Goal: Transaction & Acquisition: Purchase product/service

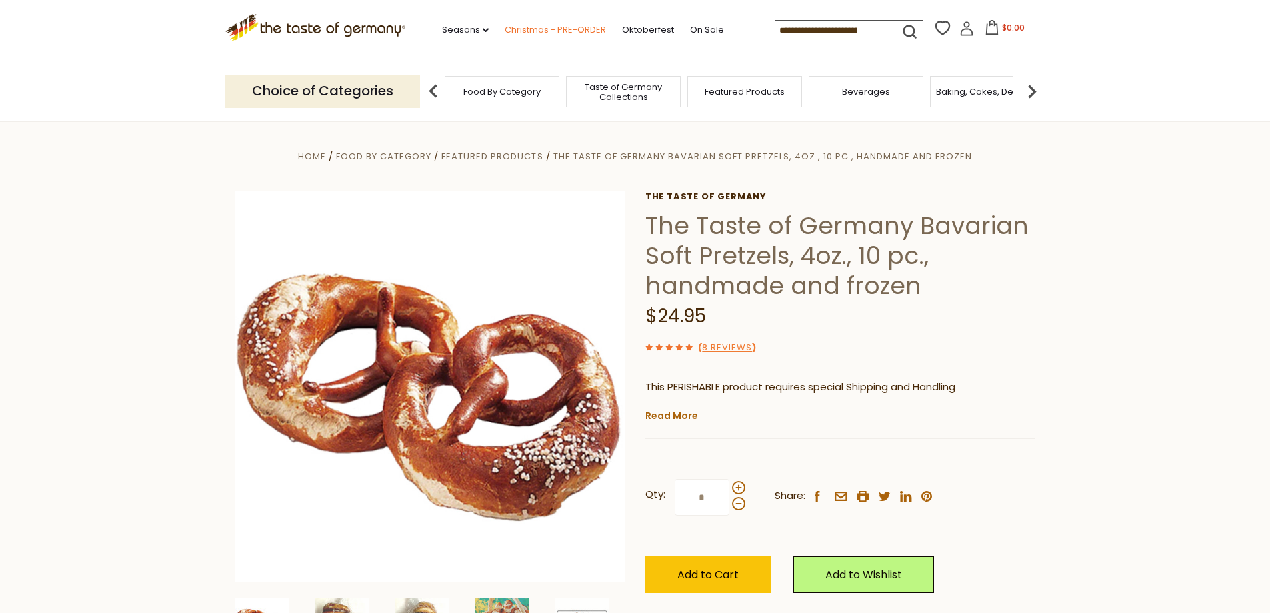
click at [559, 27] on link "Christmas - PRE-ORDER" at bounding box center [555, 30] width 101 height 15
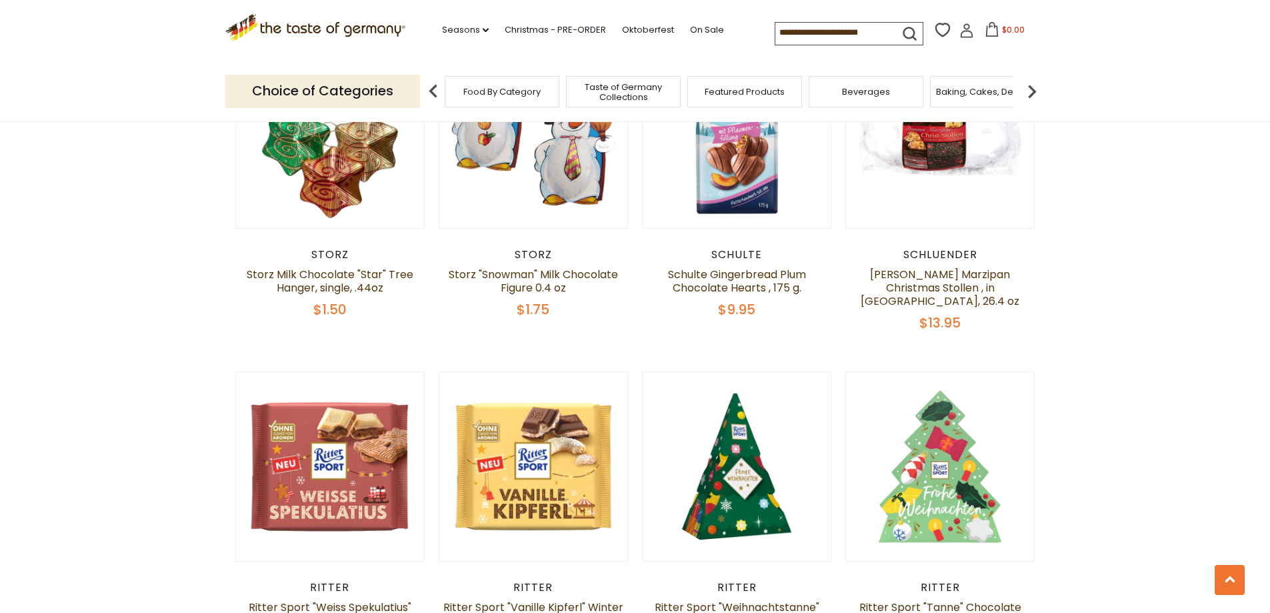
scroll to position [1667, 0]
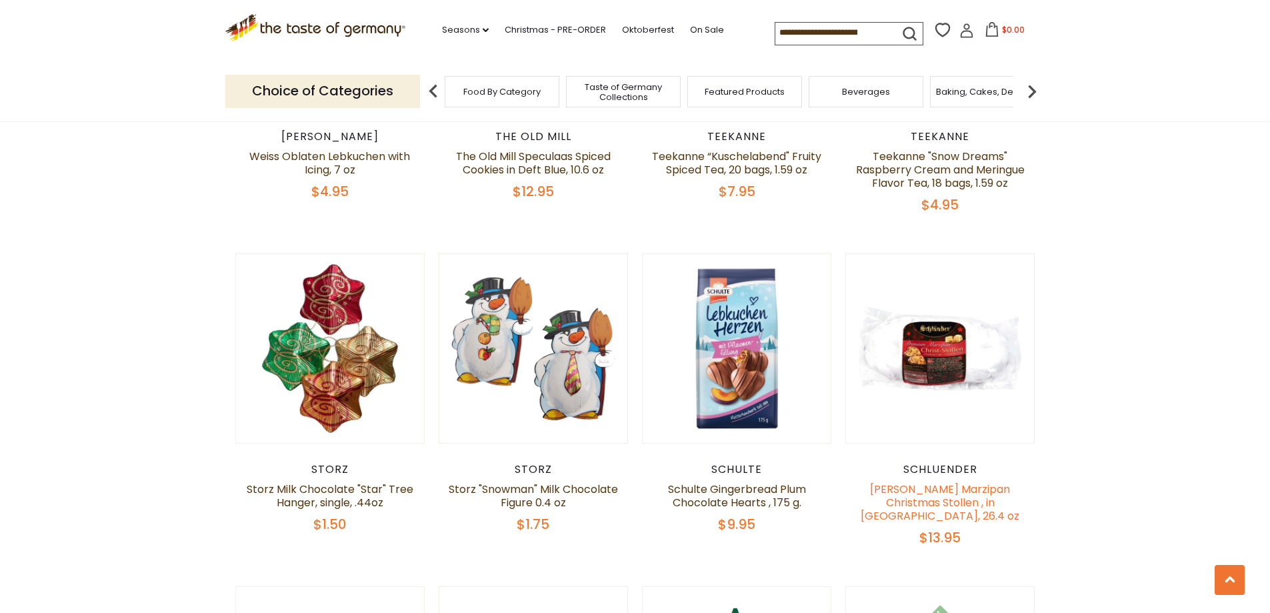
click at [944, 489] on link "[PERSON_NAME] Marzipan Christmas Stollen , in [GEOGRAPHIC_DATA], 26.4 oz" at bounding box center [940, 502] width 159 height 42
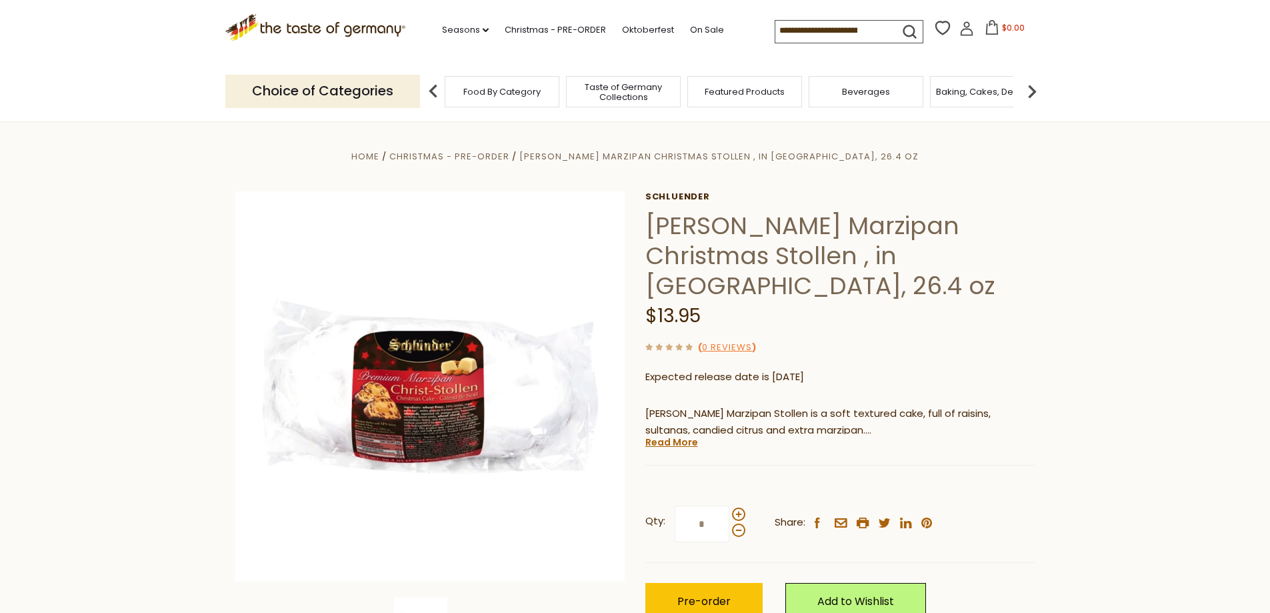
click at [665, 435] on link "Read More" at bounding box center [671, 441] width 53 height 13
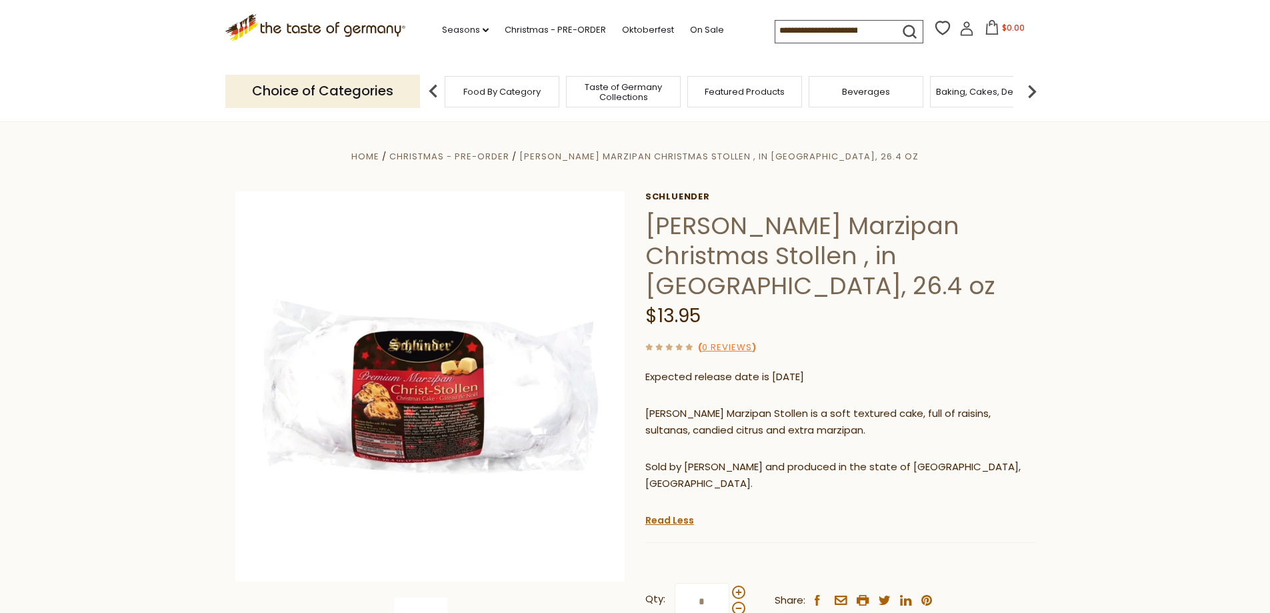
click at [794, 29] on input at bounding box center [831, 30] width 113 height 19
click at [803, 31] on input at bounding box center [831, 30] width 113 height 19
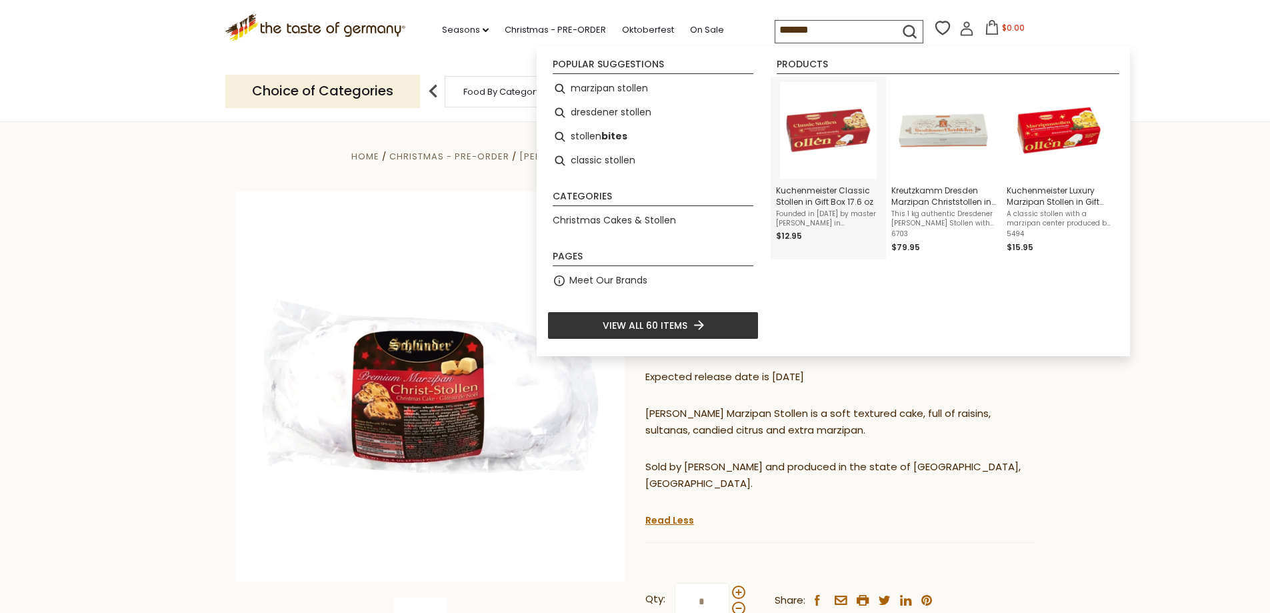
type input "*******"
click at [809, 201] on span "Kuchenmeister Classic Stollen in Gift Box 17.6 oz" at bounding box center [828, 196] width 105 height 23
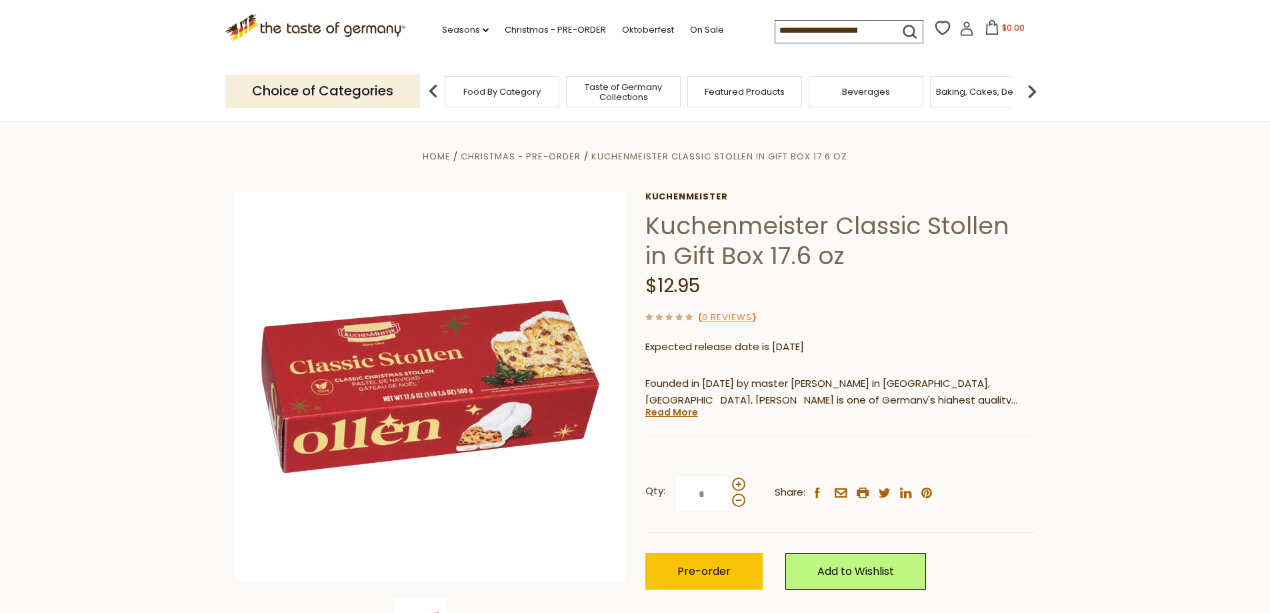
click at [690, 419] on div "Kuchenmeister Kuchenmeister Classic Stollen in Gift Box 17.6 oz $12.95 ( 0 Revi…" at bounding box center [840, 405] width 390 height 428
click at [674, 415] on link "Read More" at bounding box center [671, 411] width 53 height 13
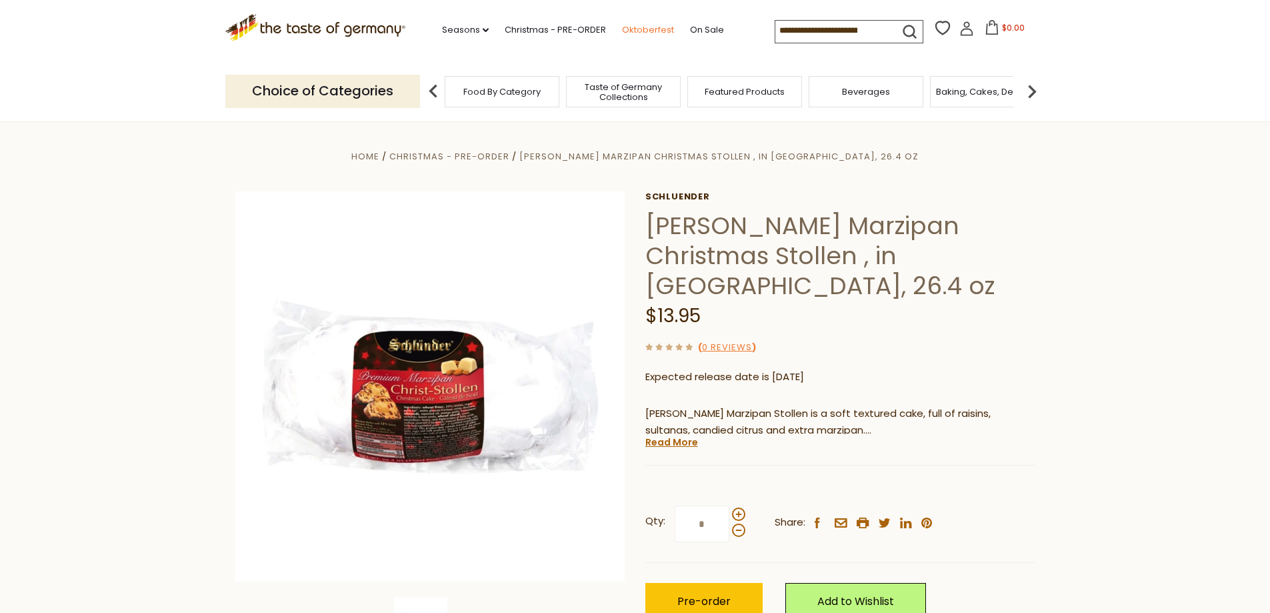
click at [635, 29] on link "Oktoberfest" at bounding box center [648, 30] width 52 height 15
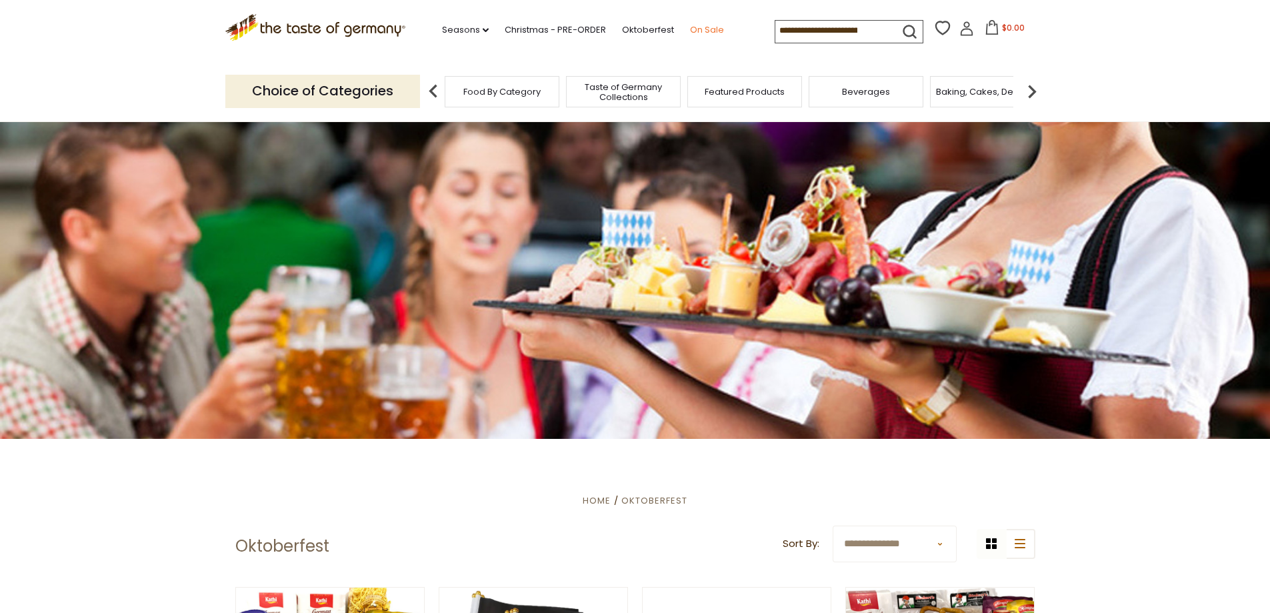
click at [693, 33] on link "On Sale" at bounding box center [707, 30] width 34 height 15
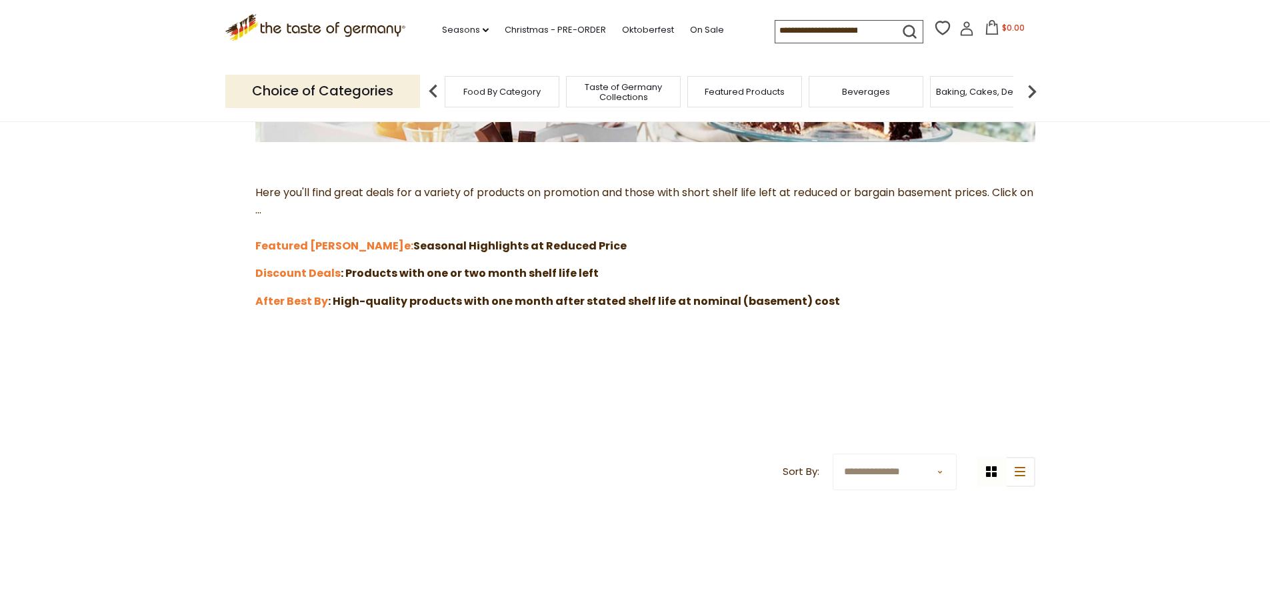
scroll to position [400, 0]
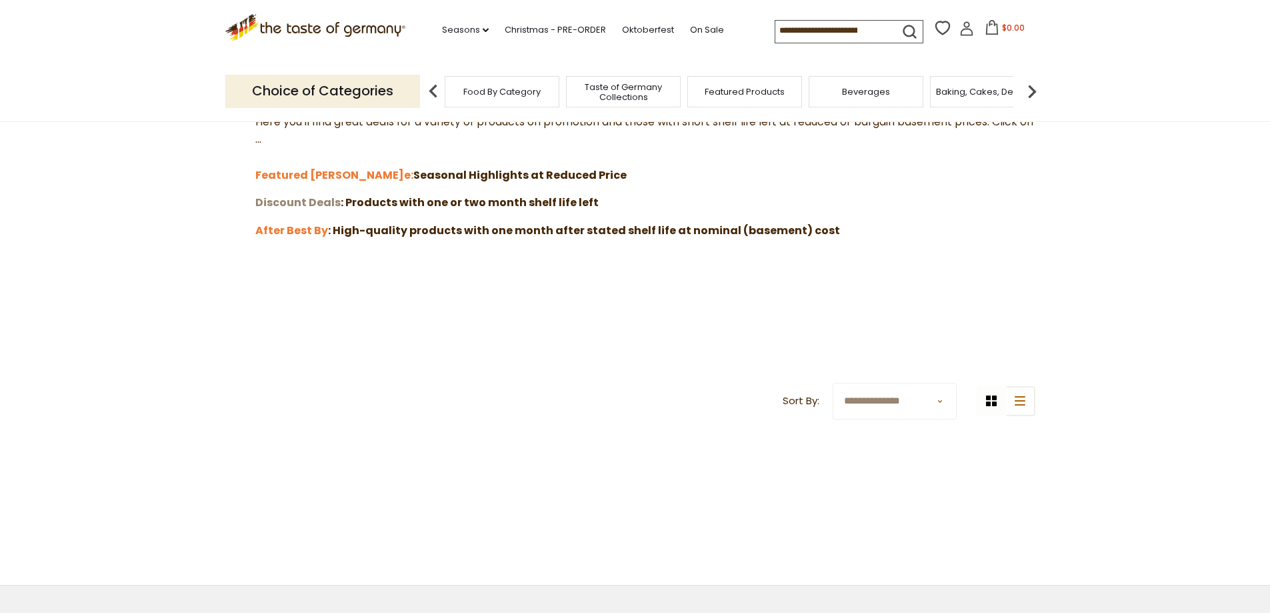
click at [269, 203] on strong "Discount Deals" at bounding box center [297, 202] width 85 height 15
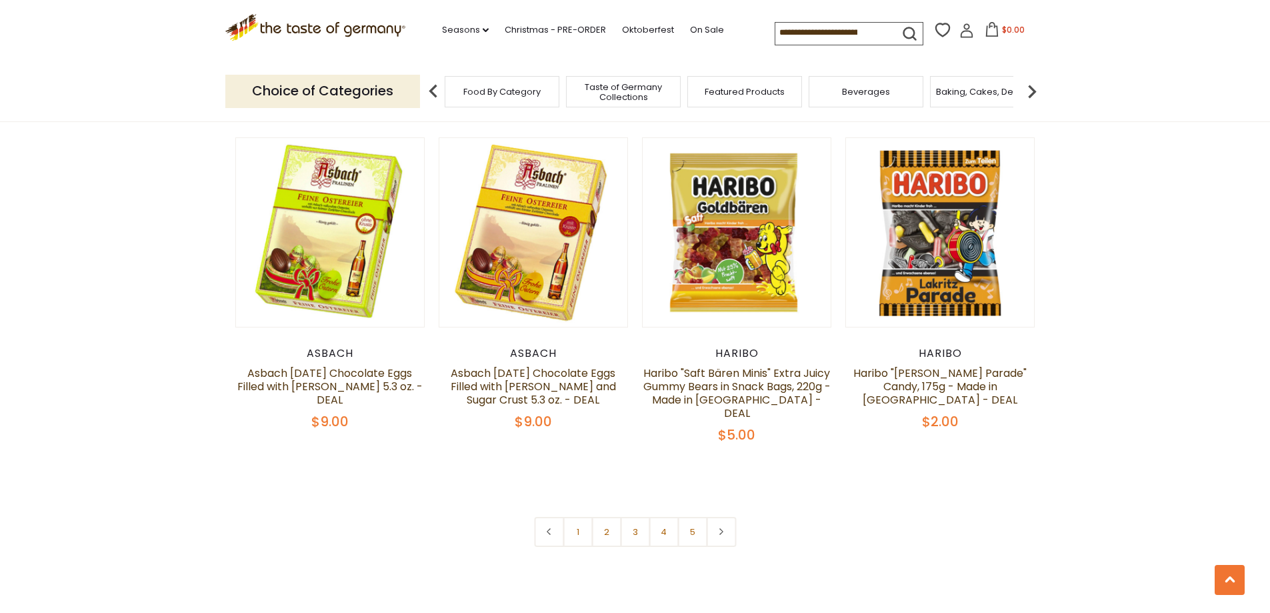
scroll to position [2934, 0]
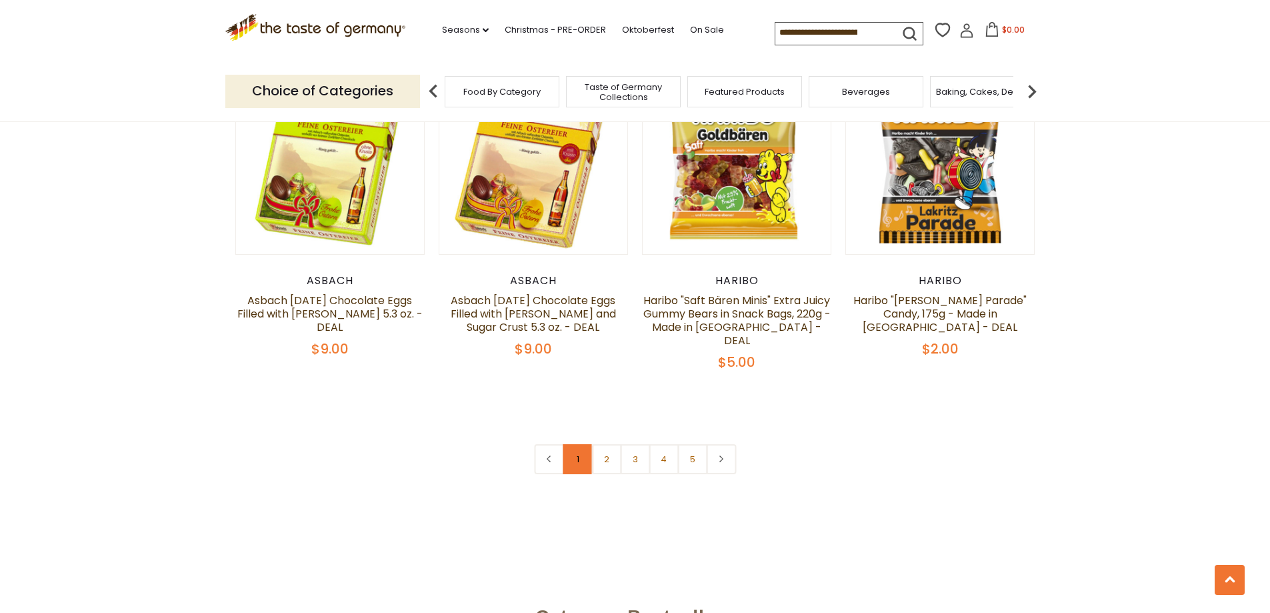
click at [577, 444] on link "1" at bounding box center [578, 459] width 30 height 30
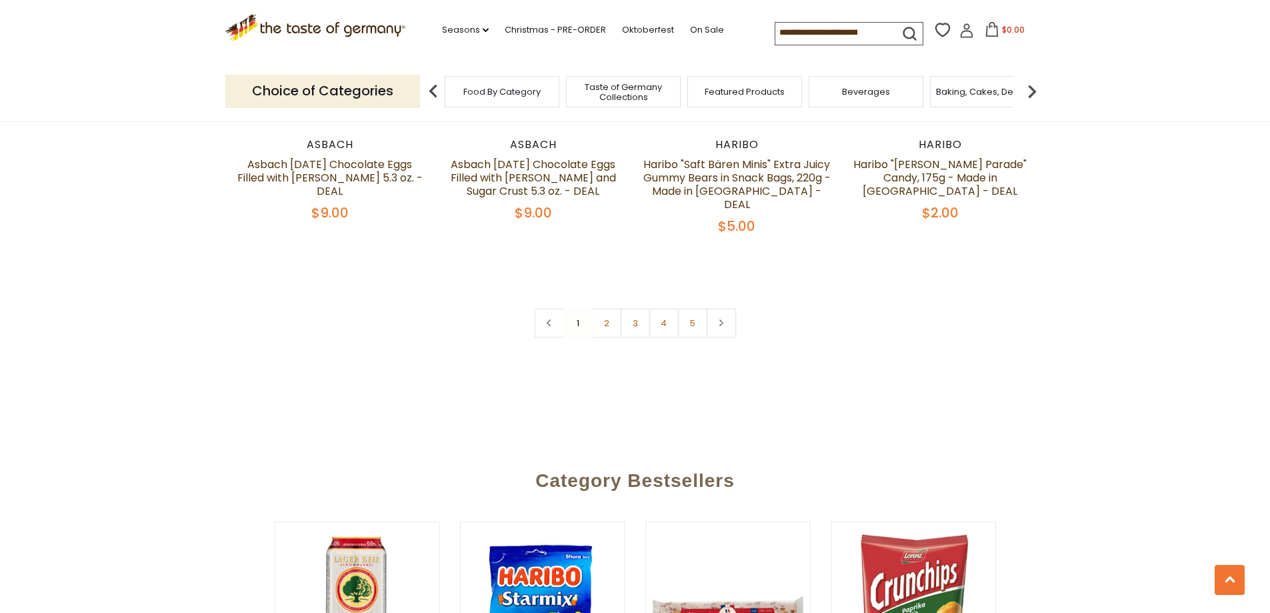
scroll to position [3068, 0]
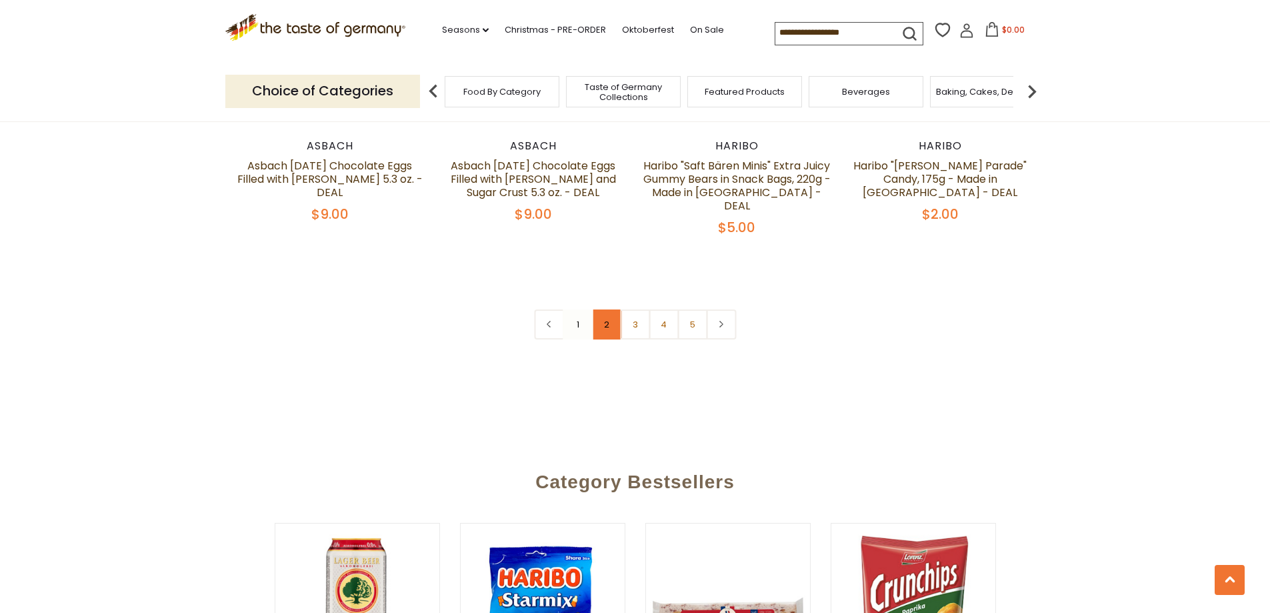
click at [610, 309] on link "2" at bounding box center [606, 324] width 30 height 30
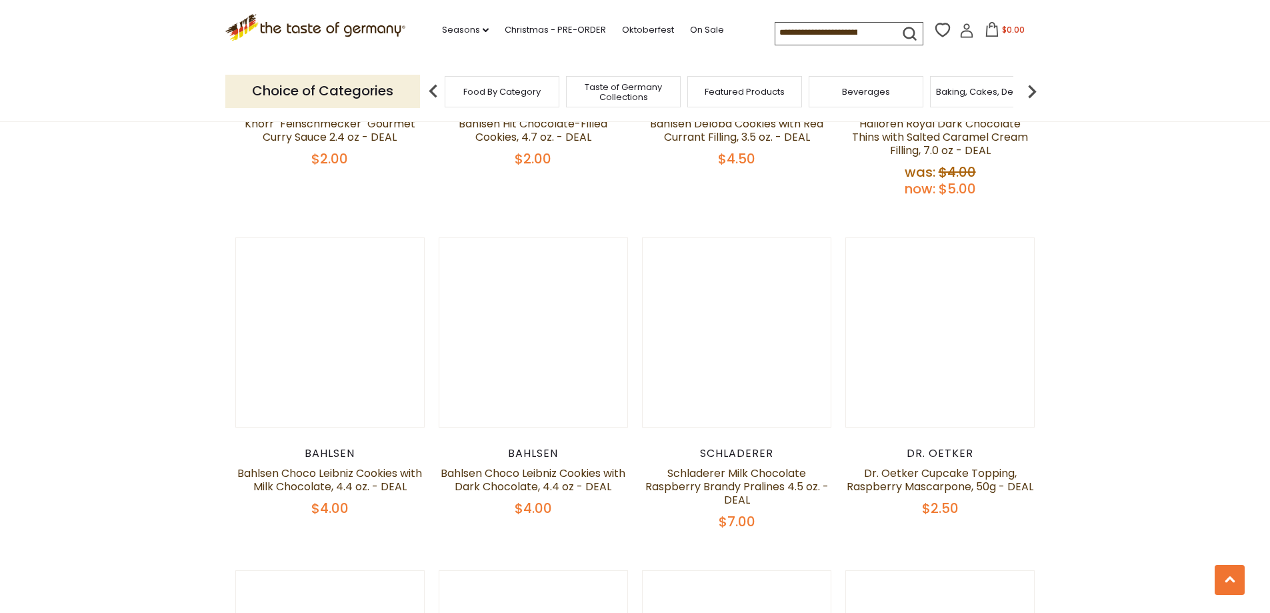
scroll to position [1808, 0]
